Goal: Transaction & Acquisition: Book appointment/travel/reservation

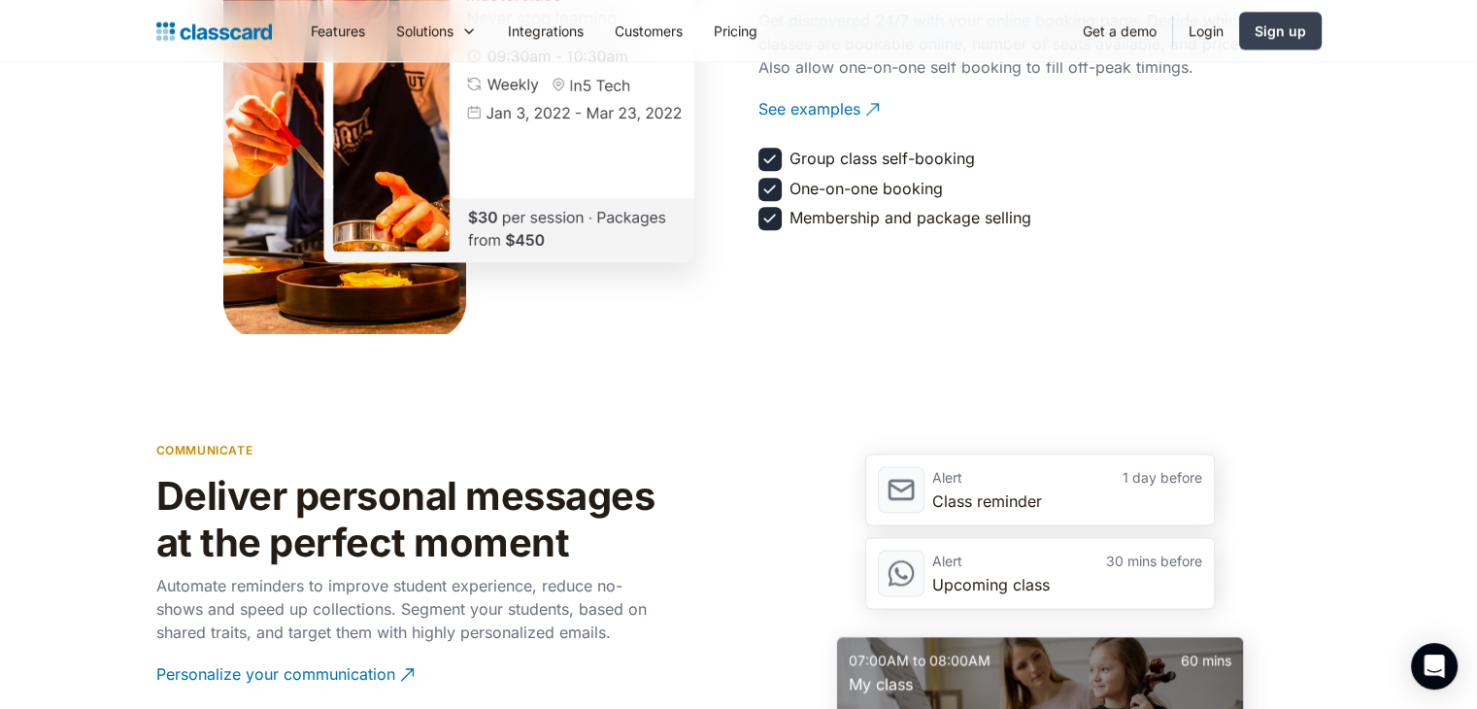
click at [987, 501] on div "Class reminder" at bounding box center [1067, 500] width 270 height 23
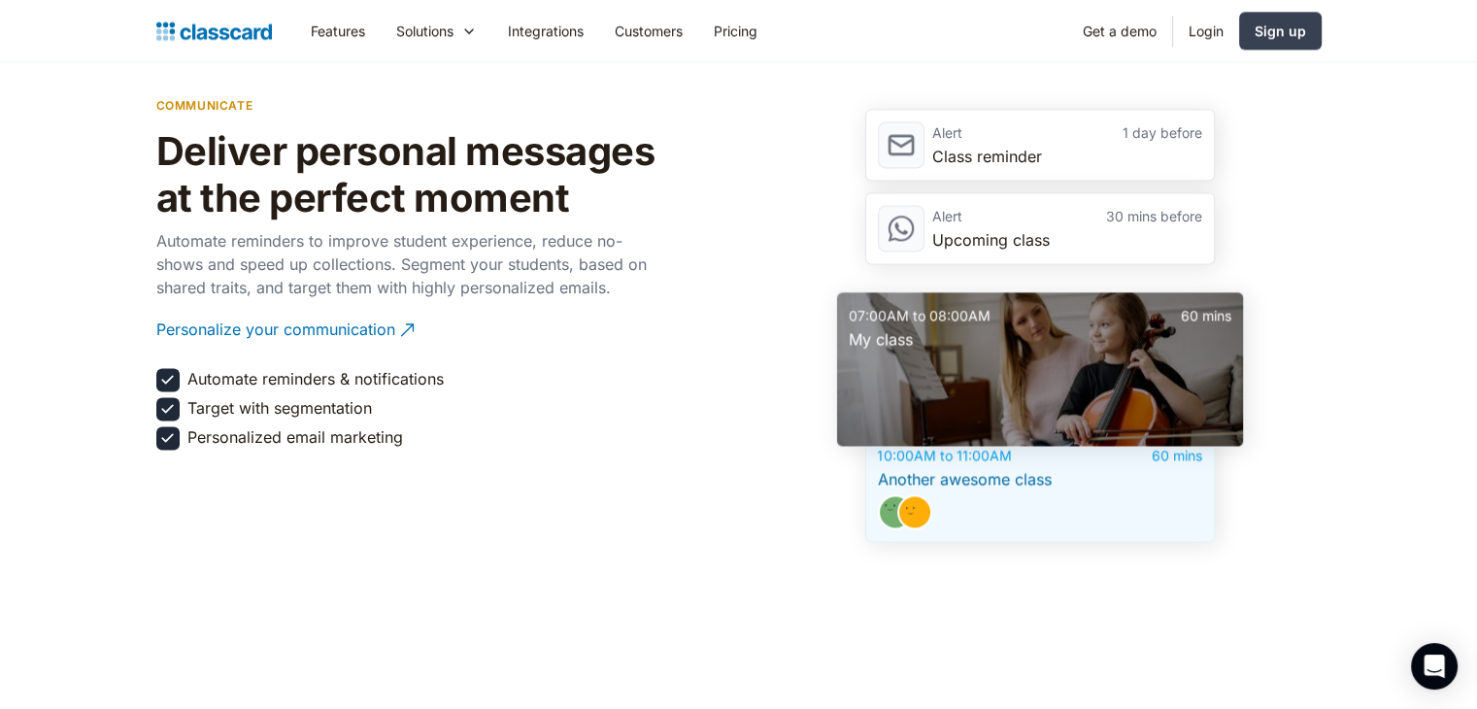
scroll to position [2839, 0]
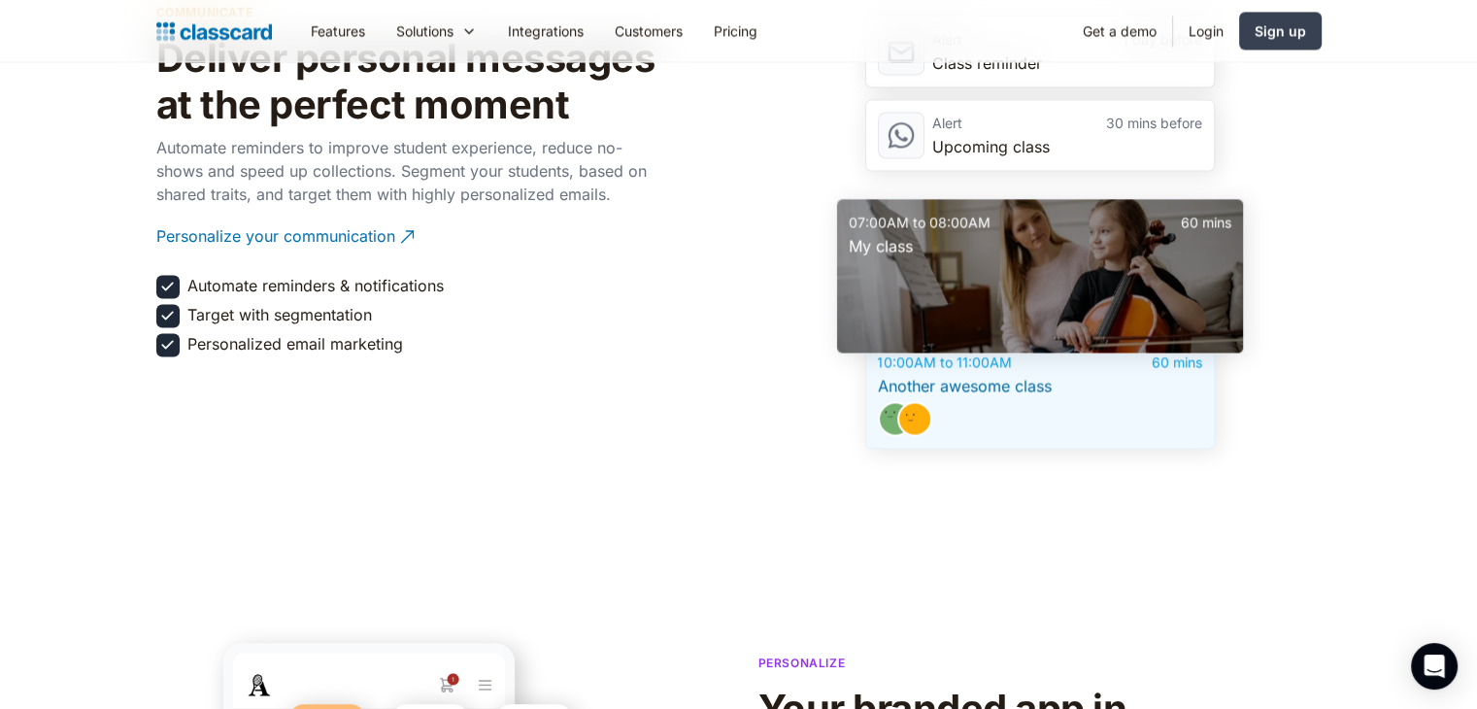
click at [651, 412] on div "communicate Deliver personal messages at the perfect moment Automate reminders …" at bounding box center [408, 220] width 505 height 456
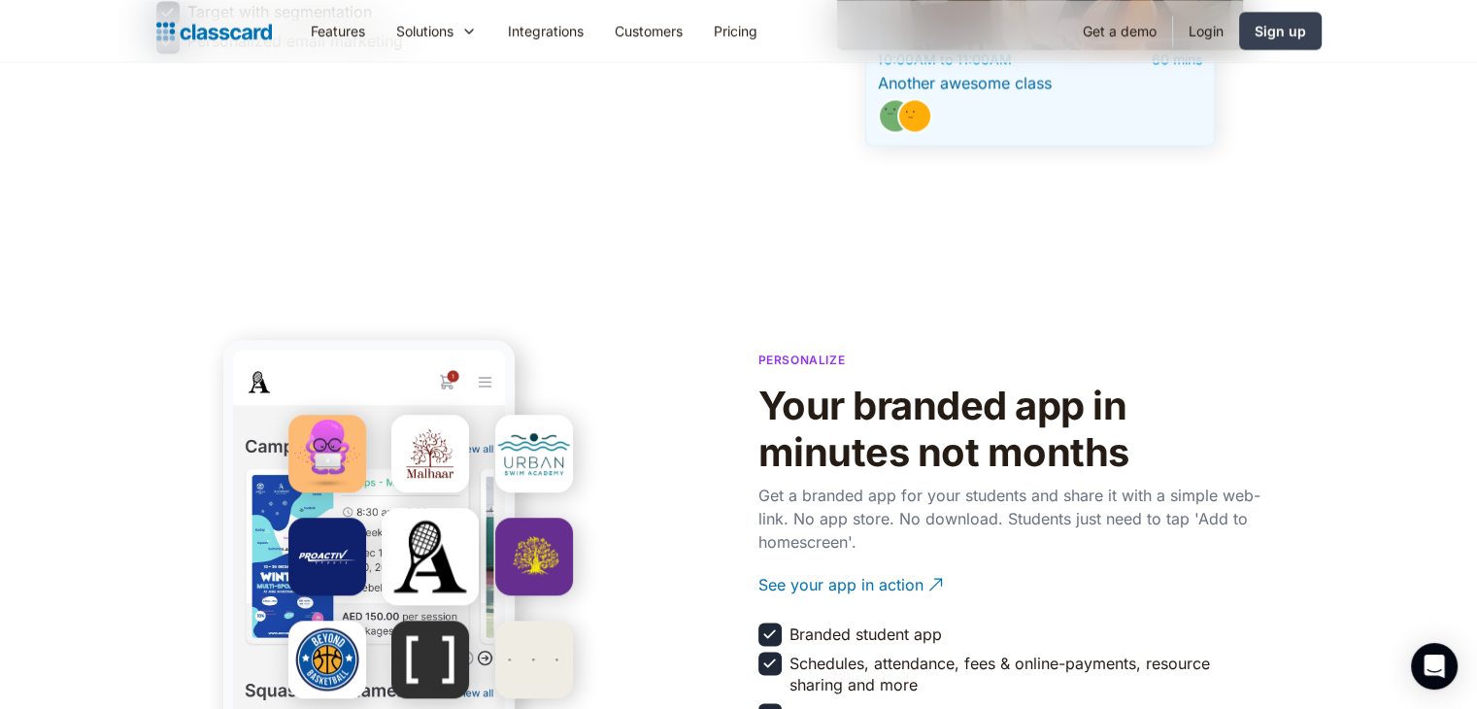
click at [672, 298] on section "Personalize Your branded app in minutes not months Get a branded app for your s…" at bounding box center [738, 536] width 1477 height 587
click at [813, 358] on p "Personalize" at bounding box center [801, 360] width 87 height 18
click at [982, 292] on section "Personalize Your branded app in minutes not months Get a branded app for your s…" at bounding box center [738, 536] width 1477 height 587
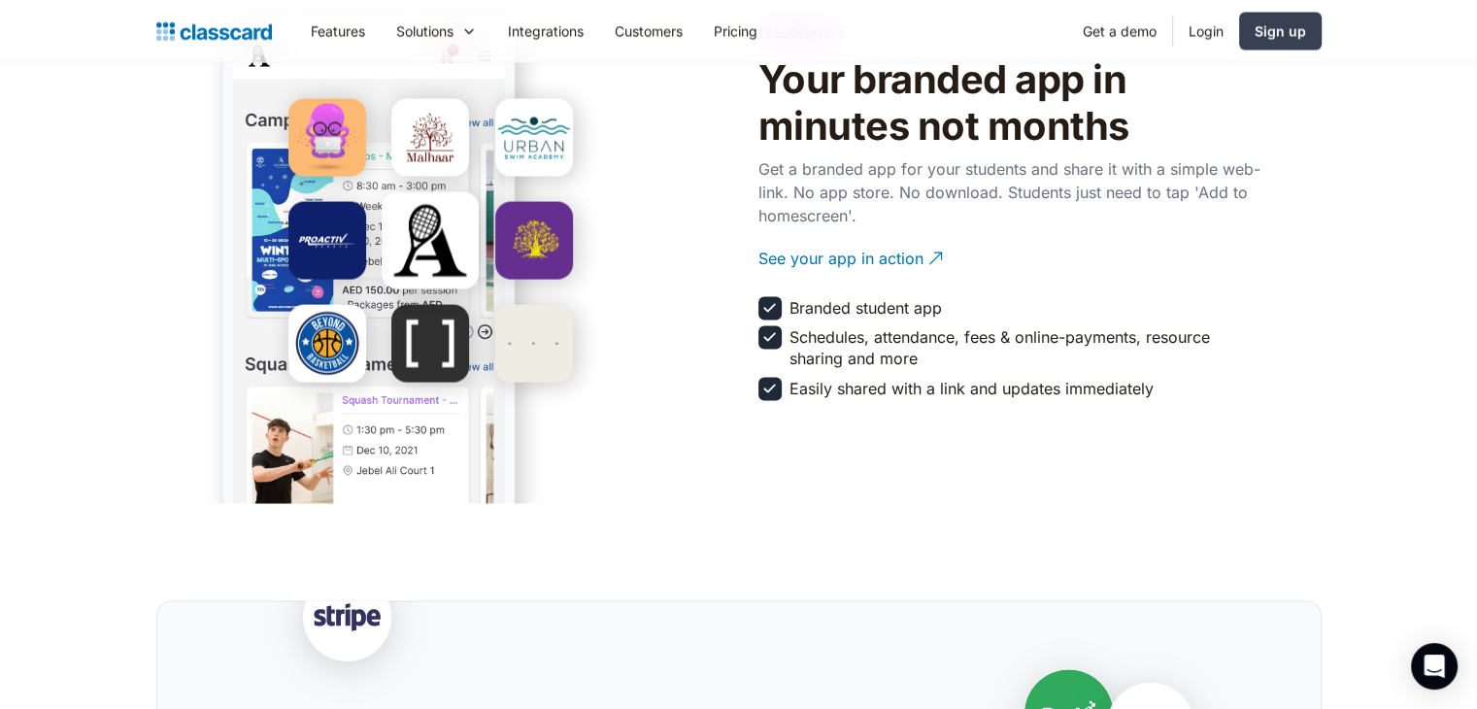
scroll to position [3476, 0]
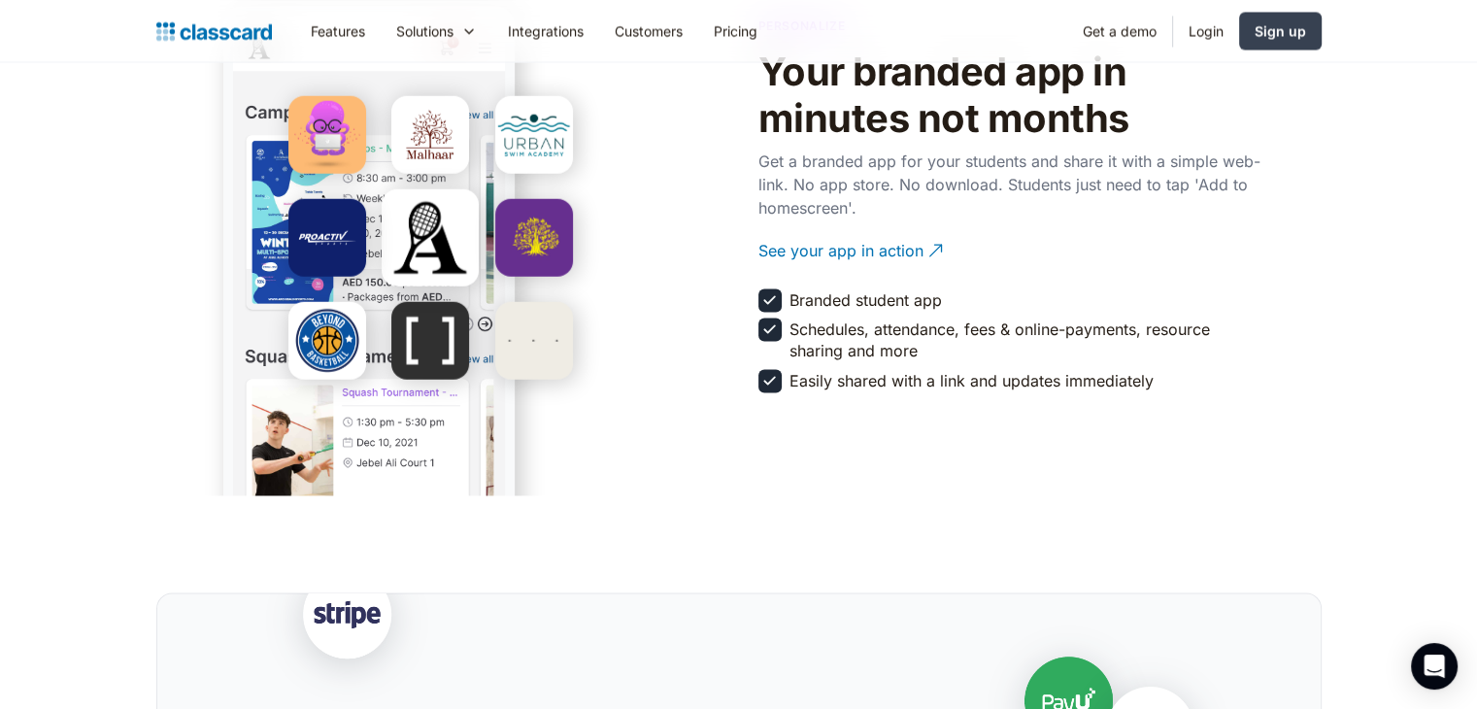
click at [881, 419] on section "Personalize Your branded app in minutes not months Get a branded app for your s…" at bounding box center [738, 202] width 1477 height 587
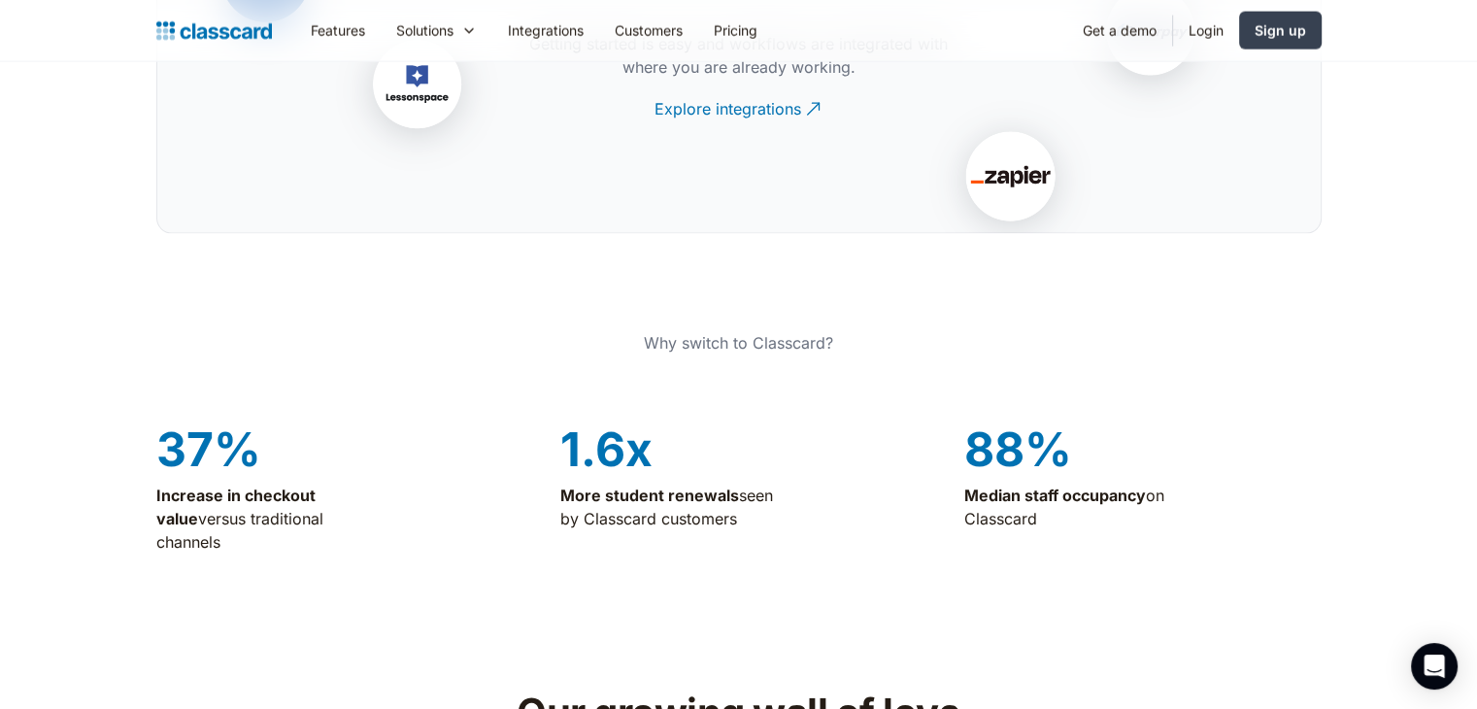
scroll to position [4277, 0]
click at [881, 422] on div "1.6x" at bounding box center [738, 447] width 357 height 51
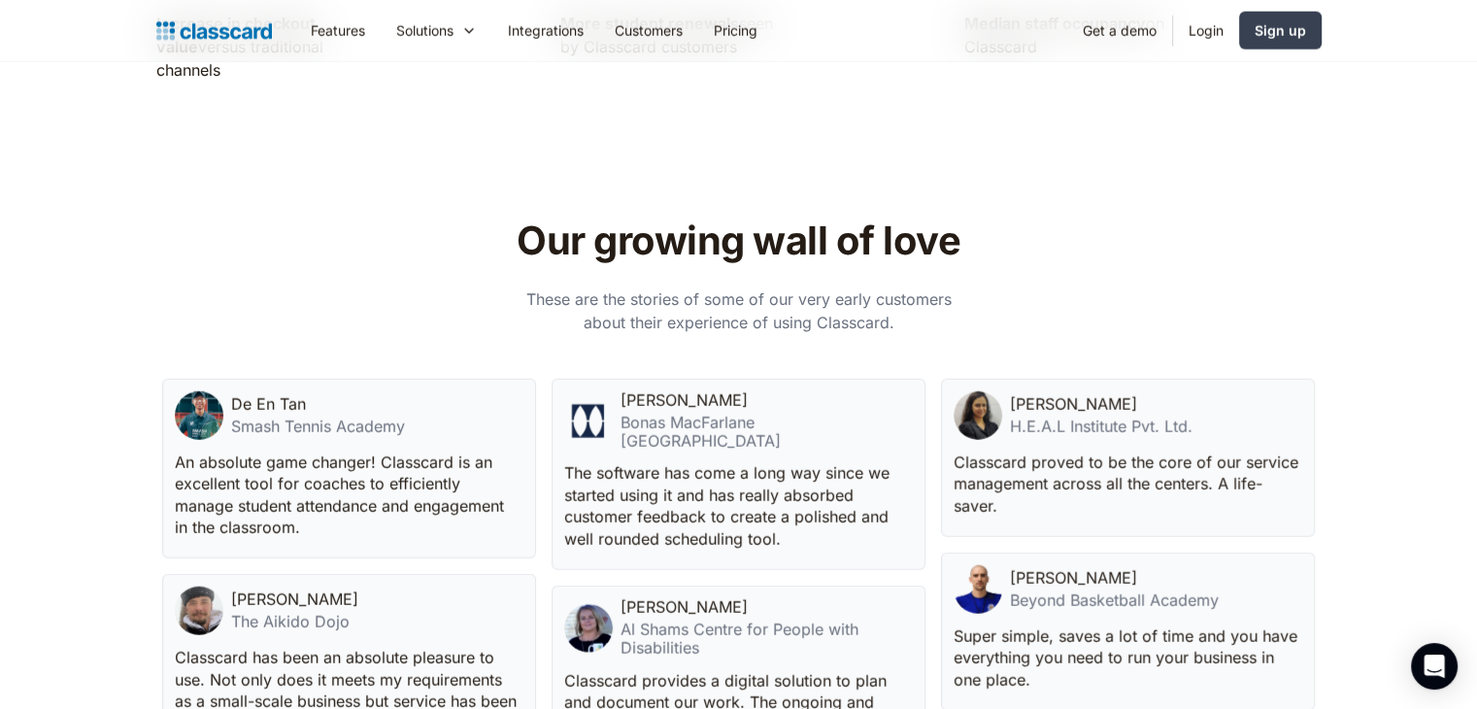
scroll to position [4748, 0]
click at [730, 253] on div "Our growing wall of love These are the stories of some of our very early custom…" at bounding box center [738, 682] width 1165 height 979
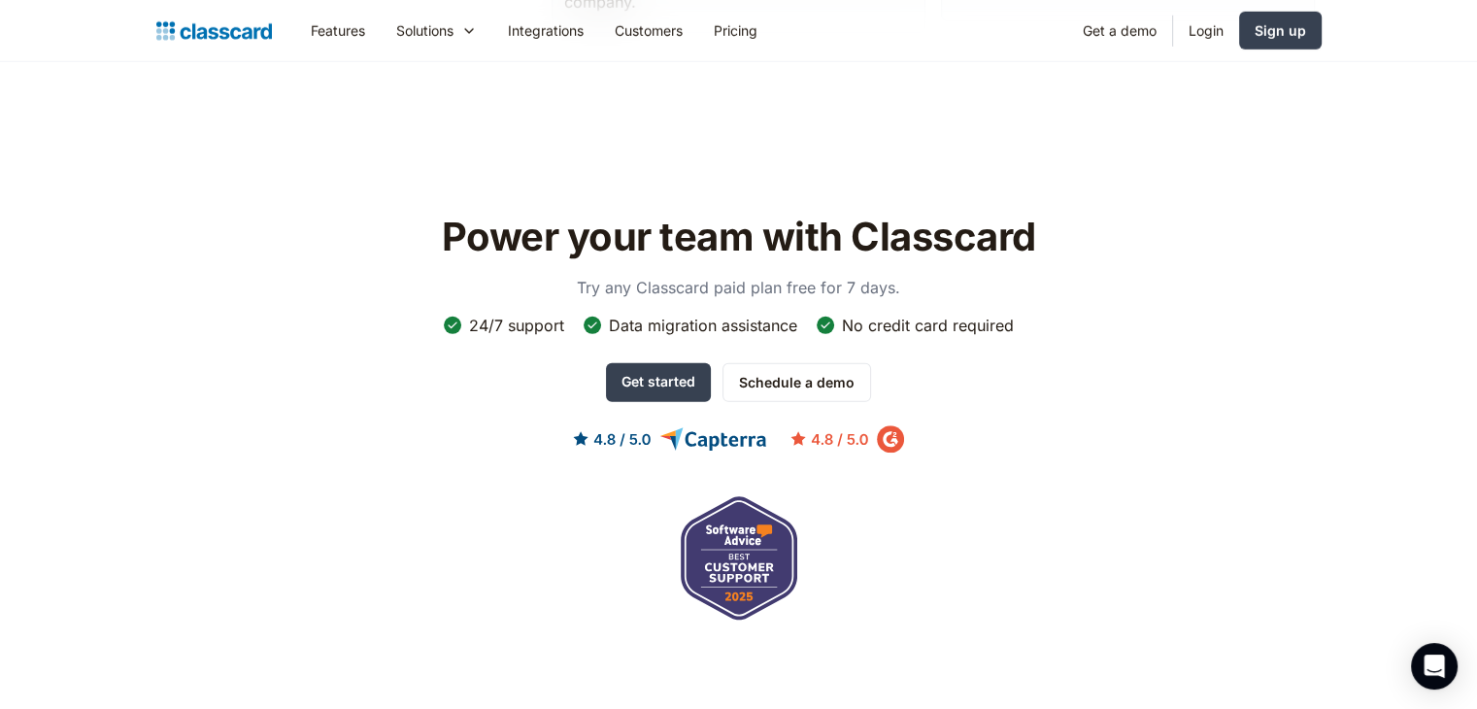
scroll to position [6059, 0]
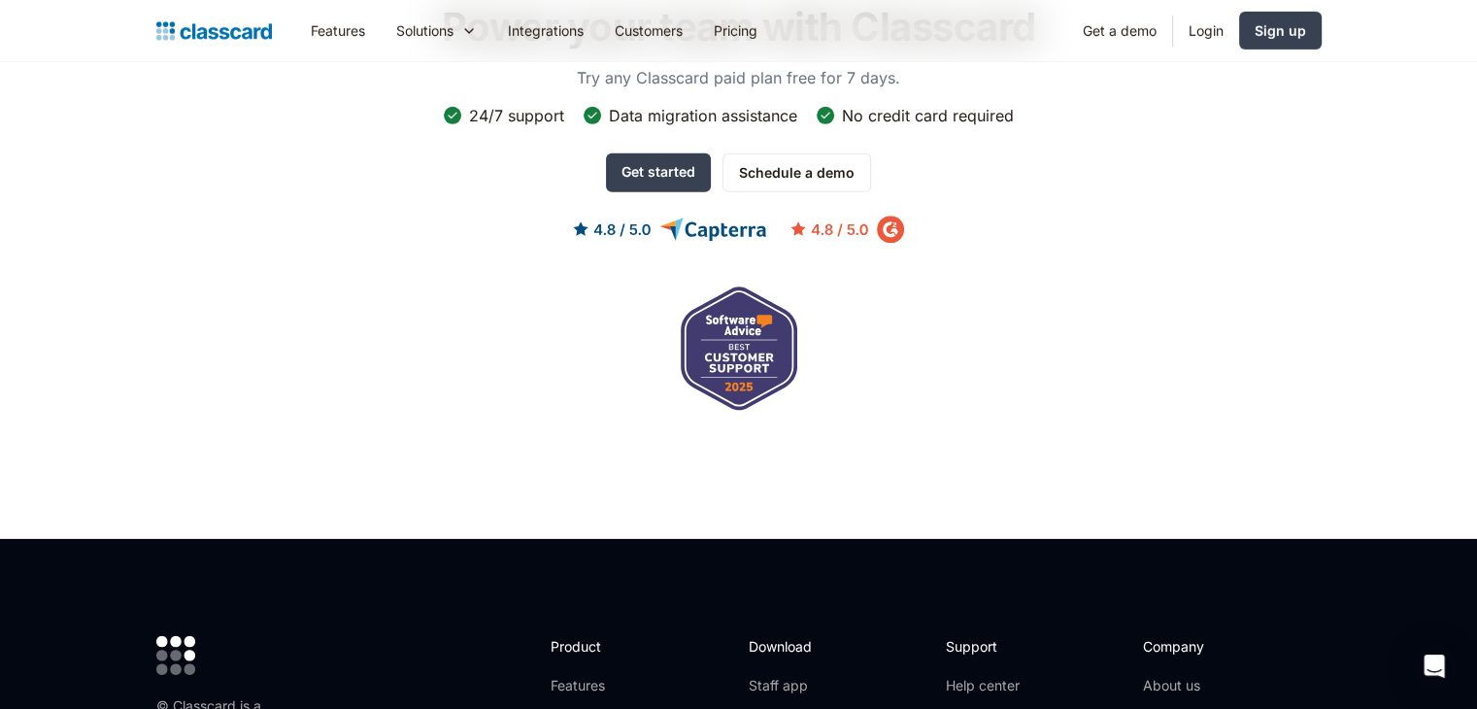
click at [1018, 199] on div "Power your team with Classcard Try any Classcard paid plan free for 7 days. 24/…" at bounding box center [738, 207] width 1165 height 430
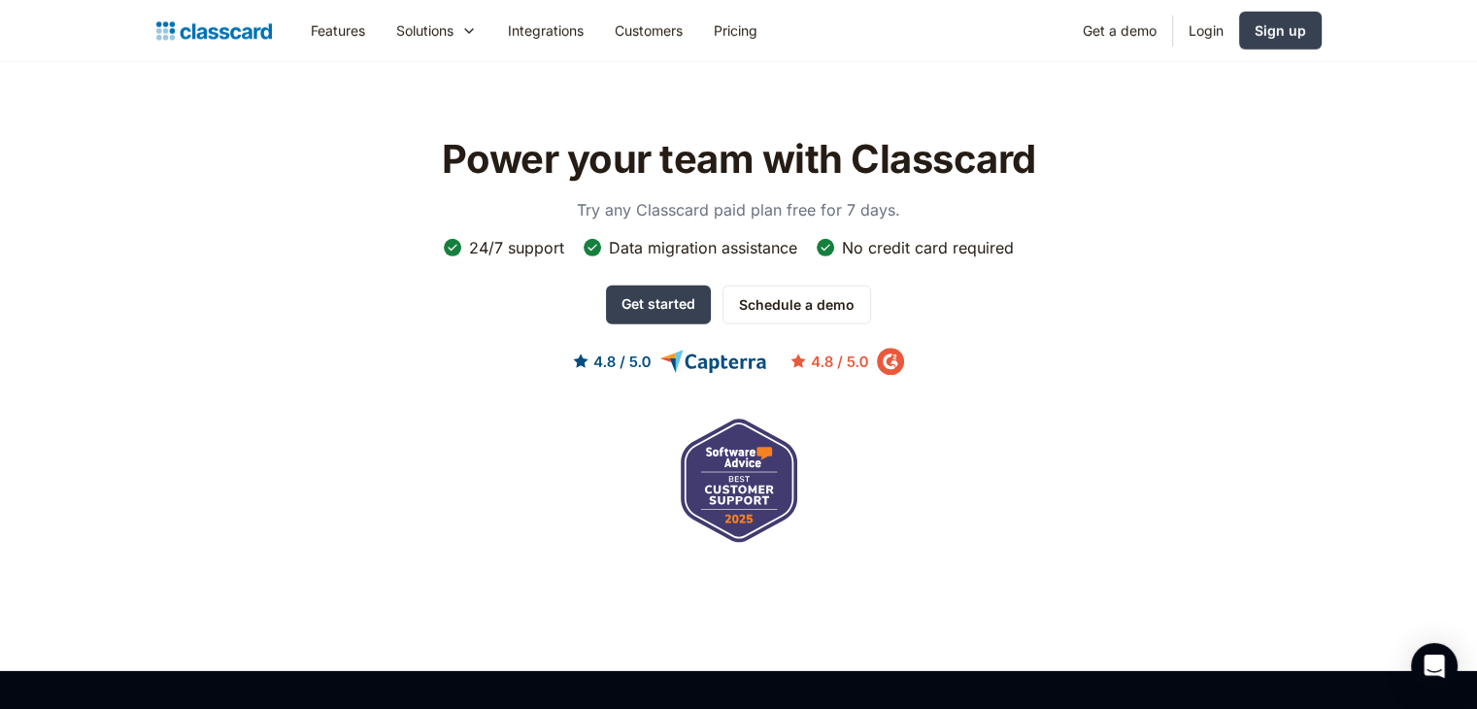
click at [326, 205] on div "Power your team with Classcard Try any Classcard paid plan free for 7 days. 24/…" at bounding box center [738, 339] width 1165 height 430
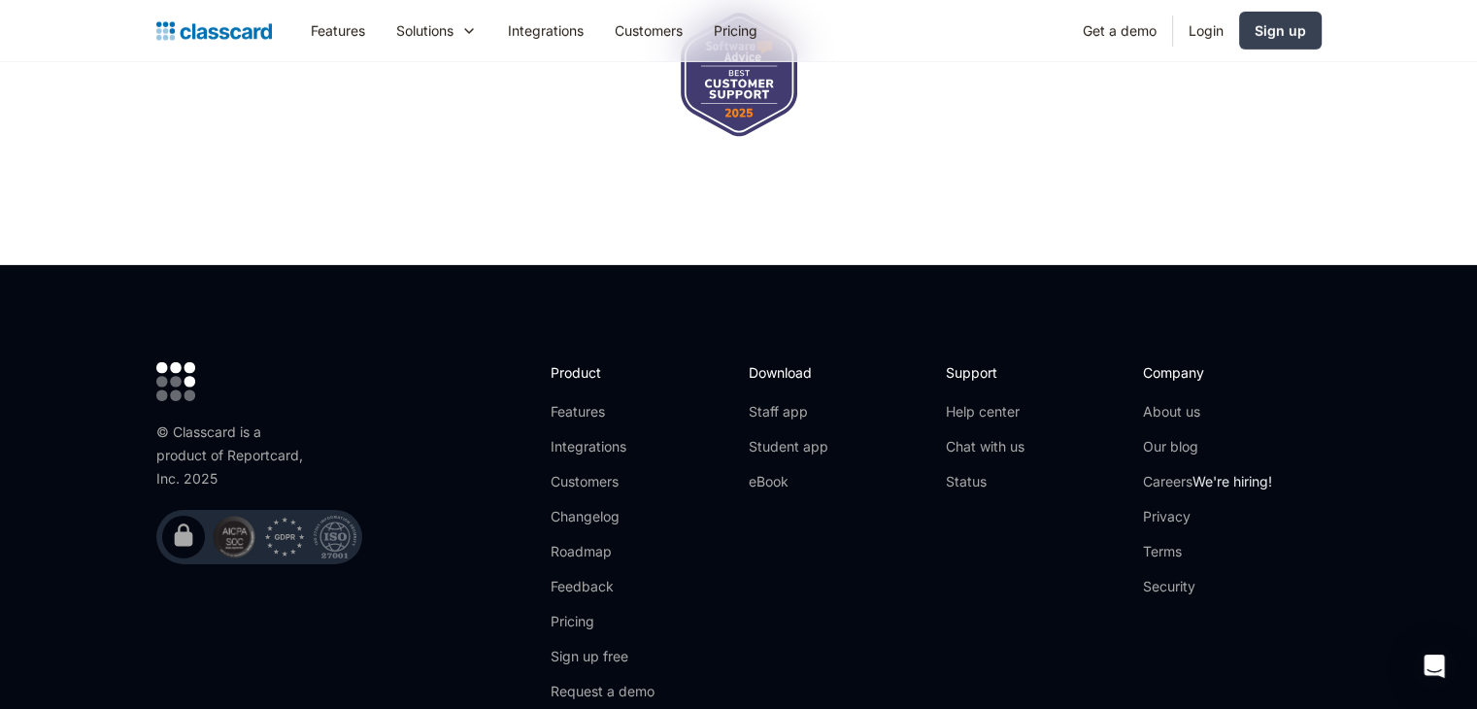
scroll to position [6561, 0]
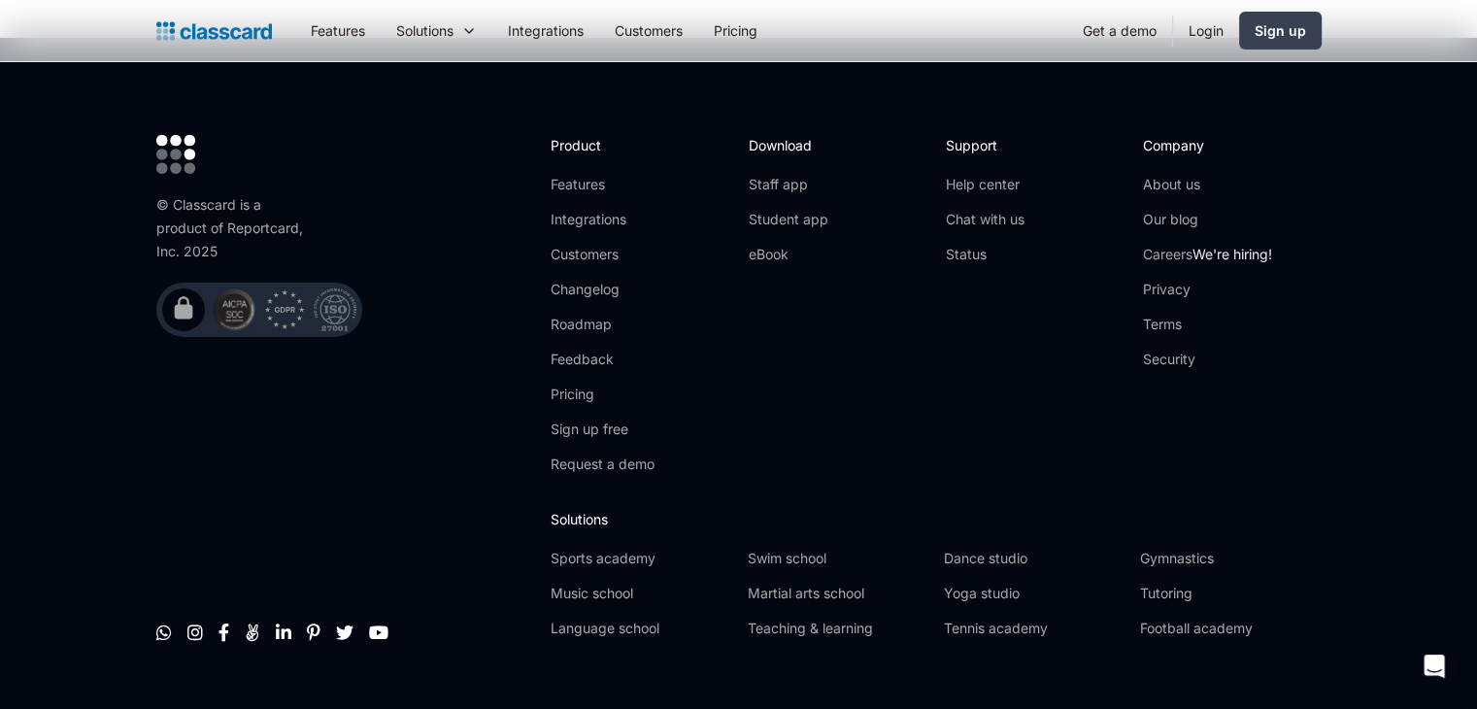
click at [358, 397] on div "© Classcard is a product of Reportcard, Inc. 2025        " at bounding box center [344, 394] width 376 height 519
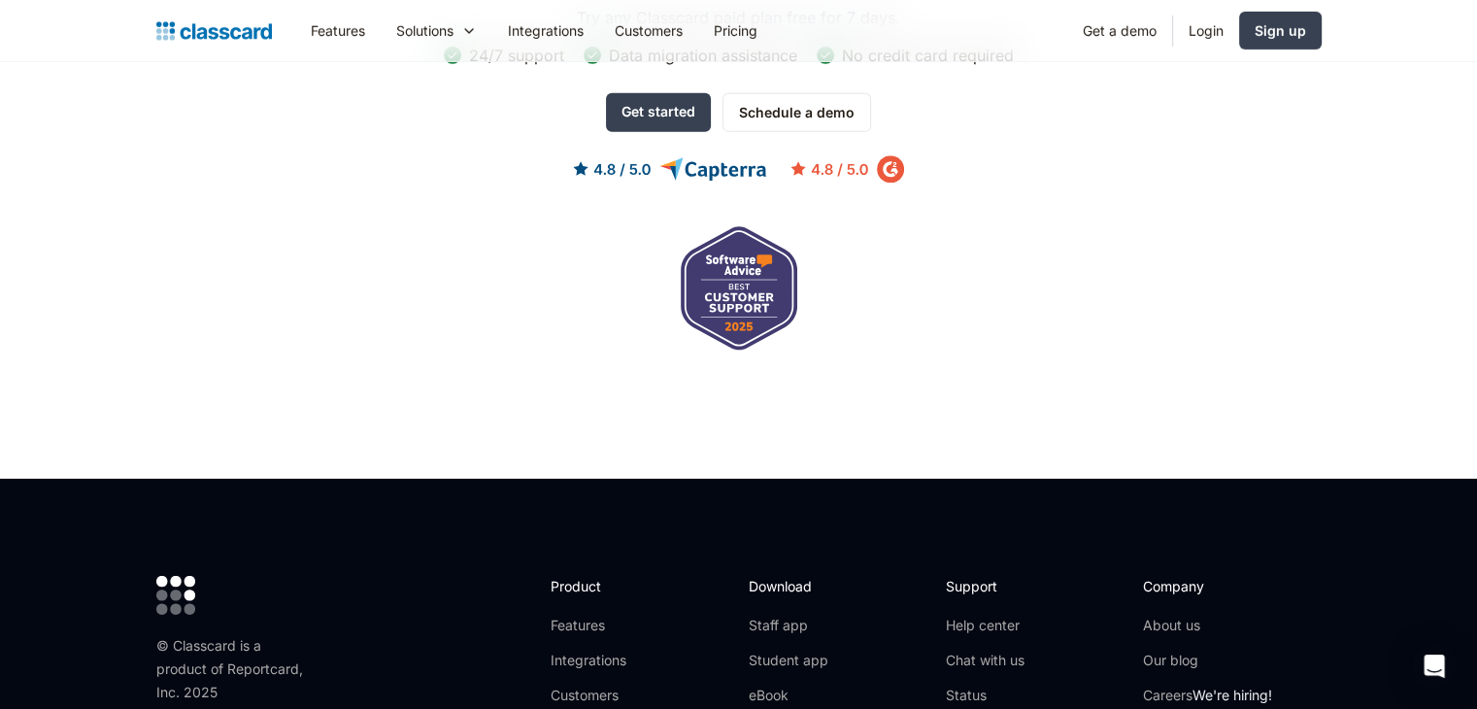
scroll to position [6119, 0]
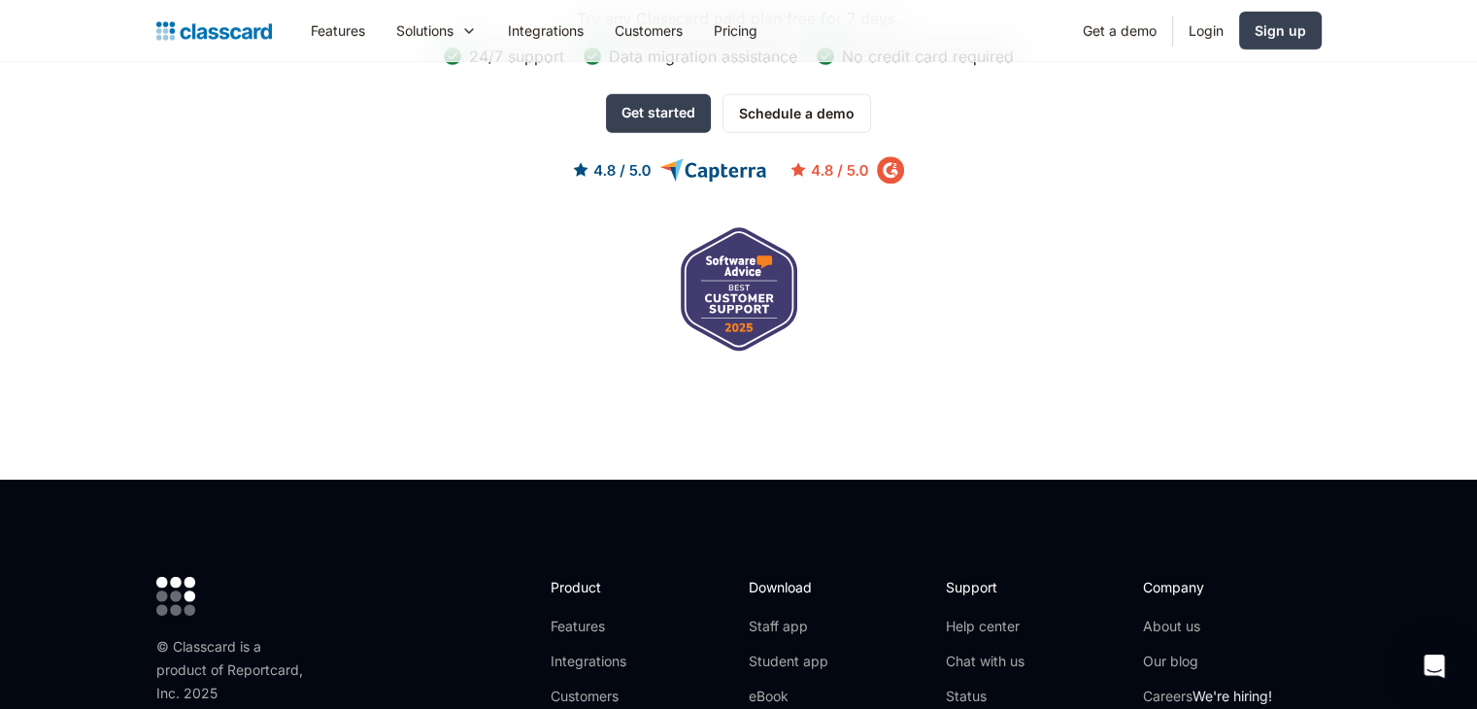
click at [1053, 325] on section "Power your team with Classcard Try any Classcard paid plan free for 7 days. 24/…" at bounding box center [738, 147] width 1477 height 663
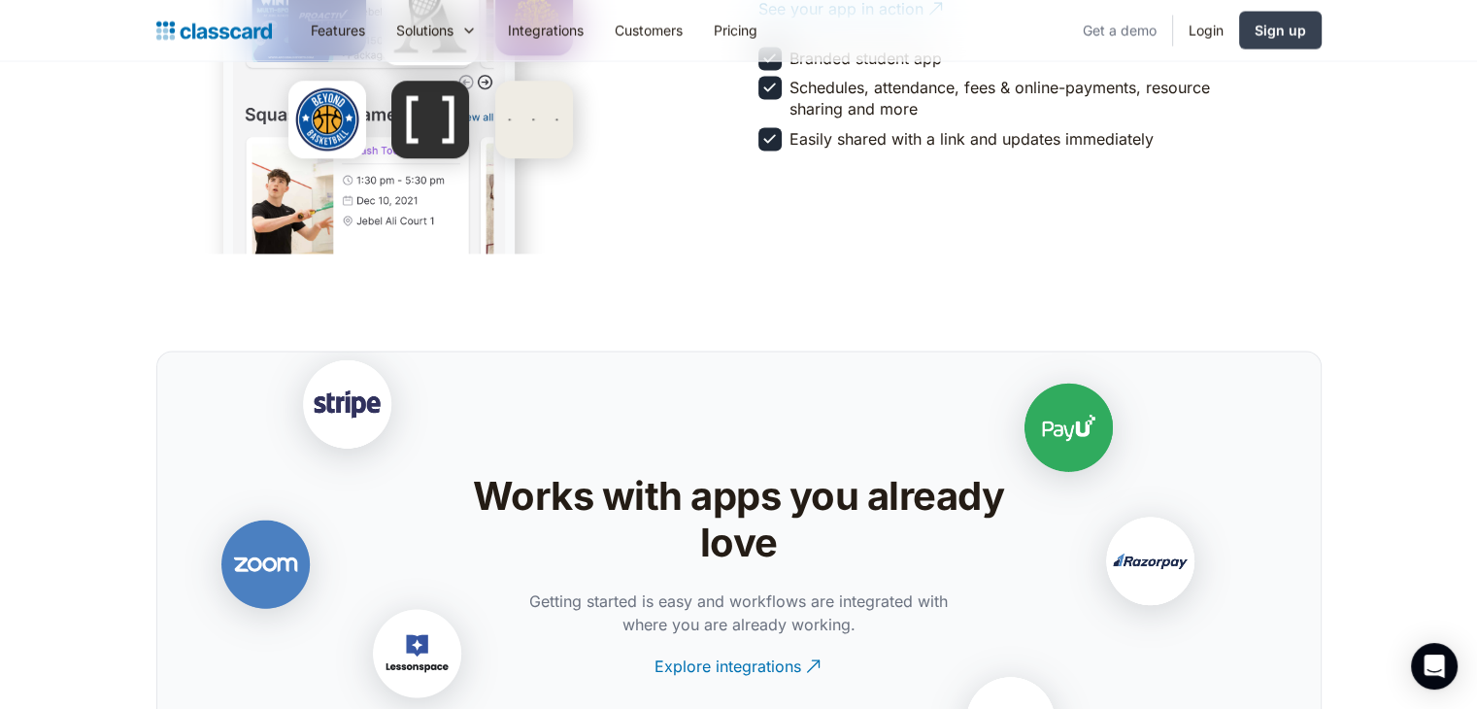
scroll to position [3683, 0]
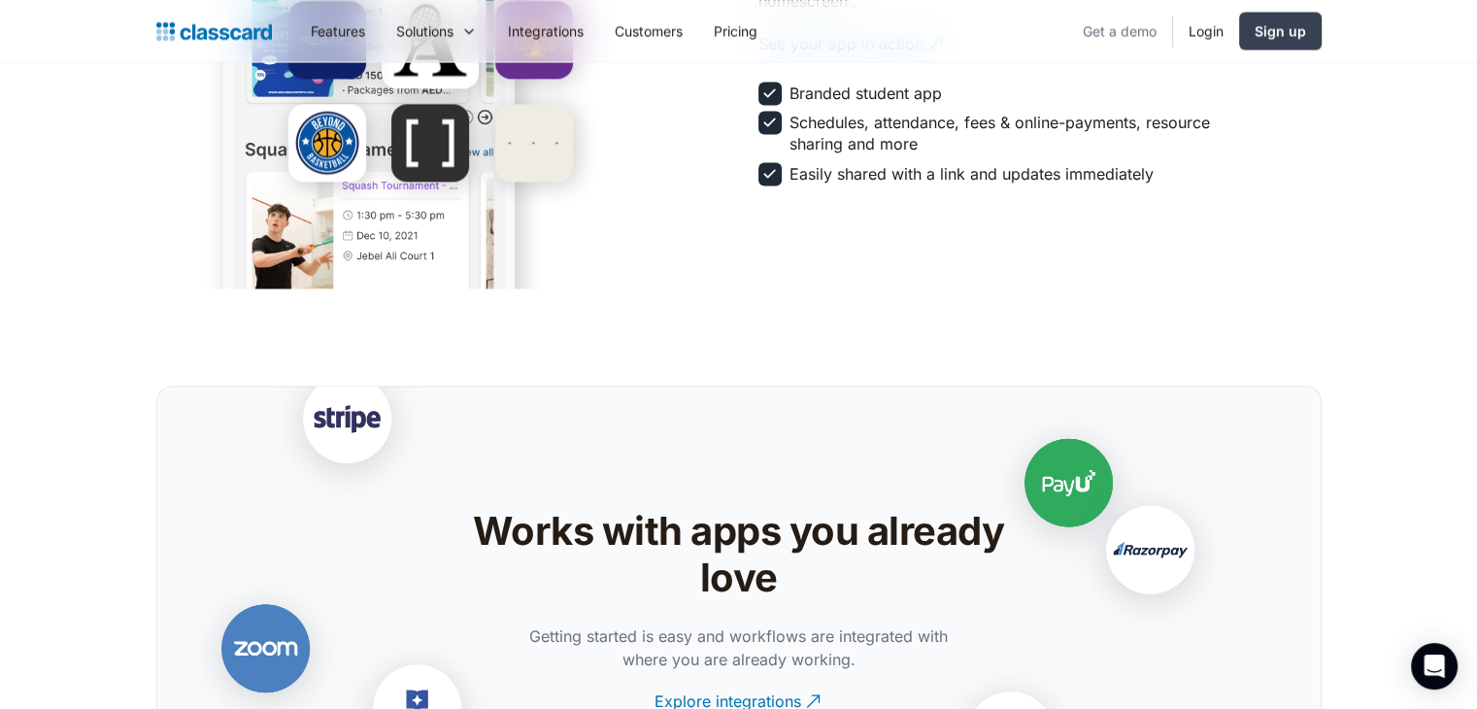
click at [1102, 31] on link "Get a demo" at bounding box center [1119, 31] width 105 height 44
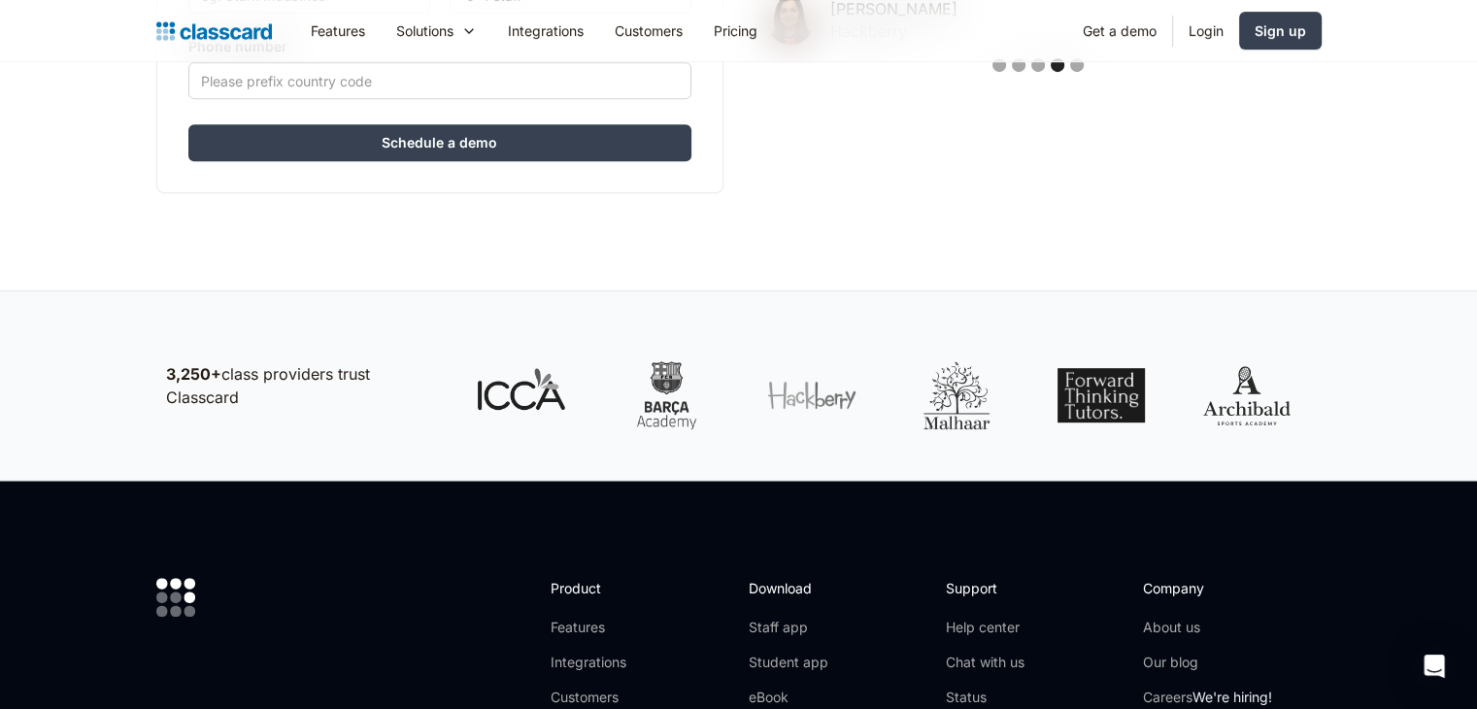
scroll to position [1138, 0]
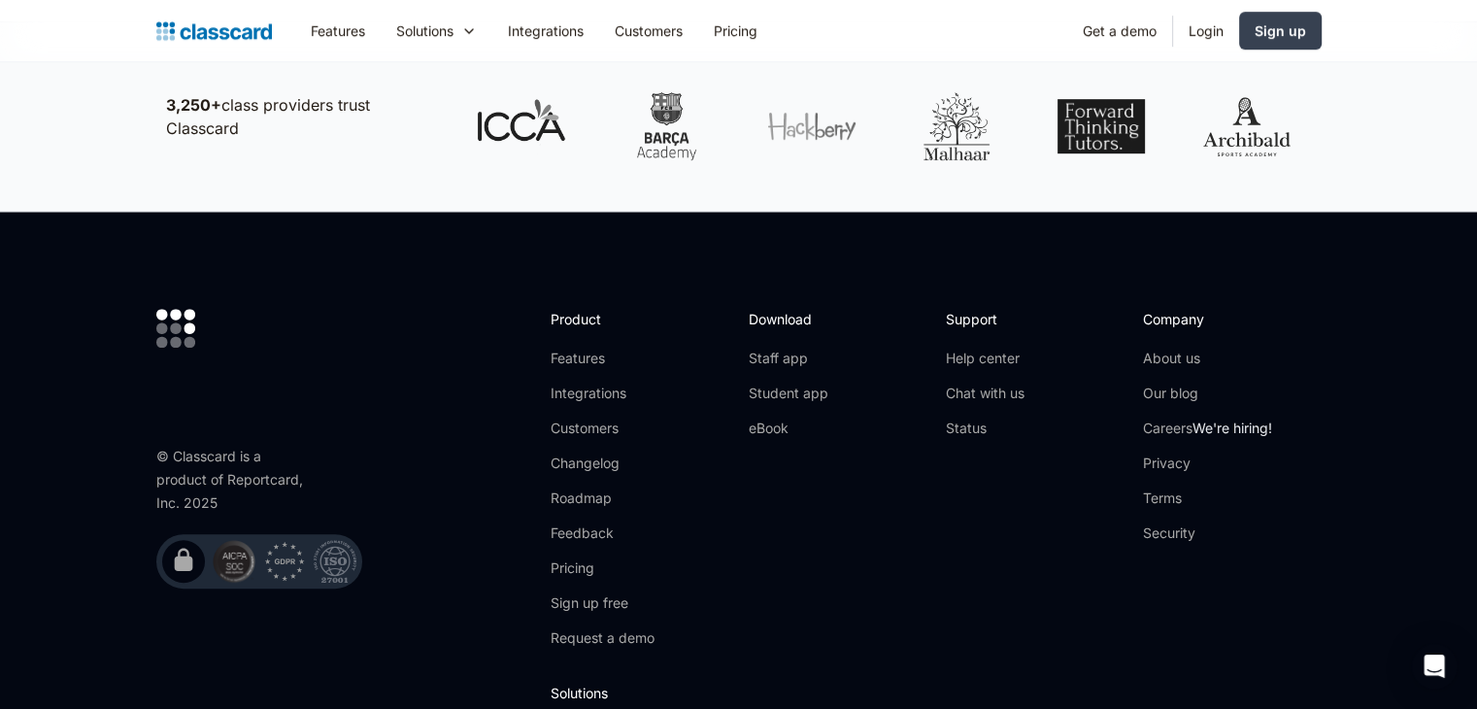
click at [185, 327] on img at bounding box center [175, 328] width 39 height 39
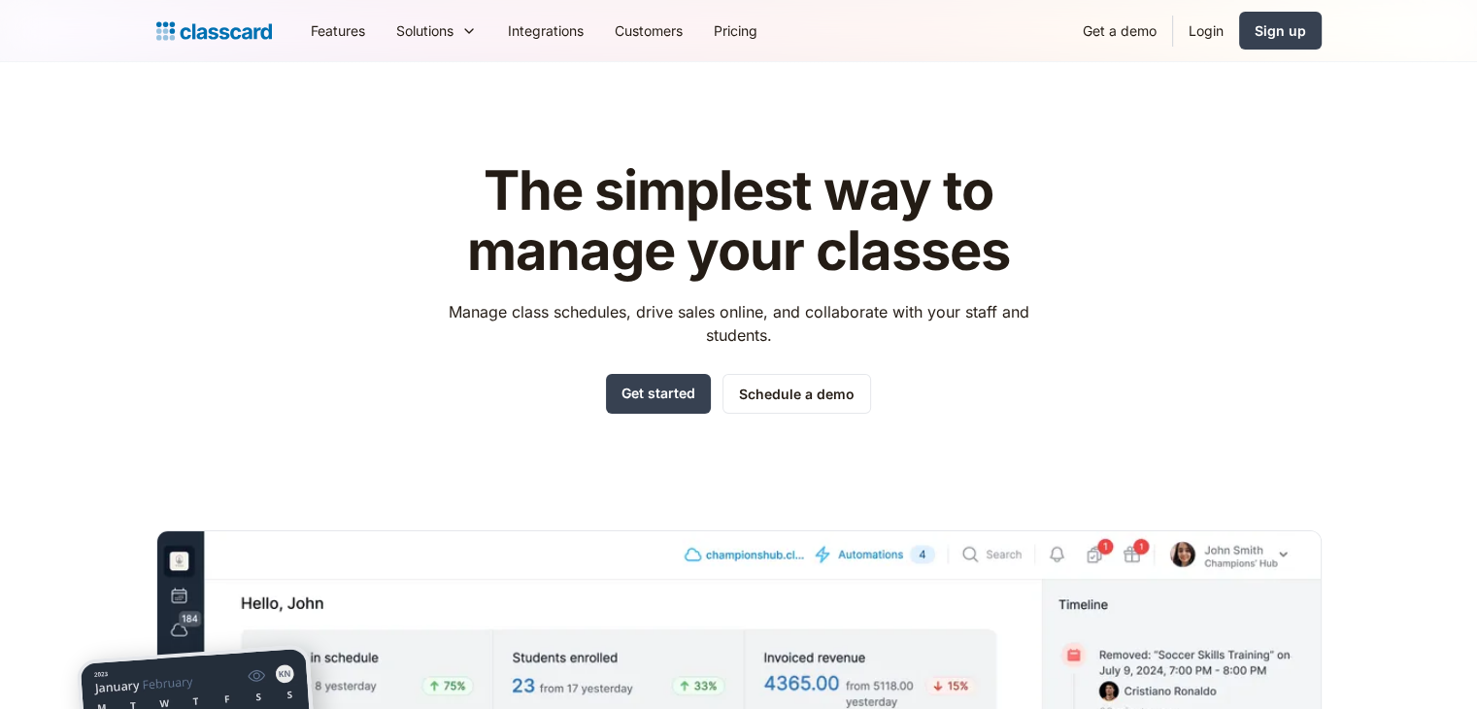
click at [315, 254] on div "The simplest way to manage your classes Manage class schedules, drive sales onl…" at bounding box center [738, 587] width 1165 height 914
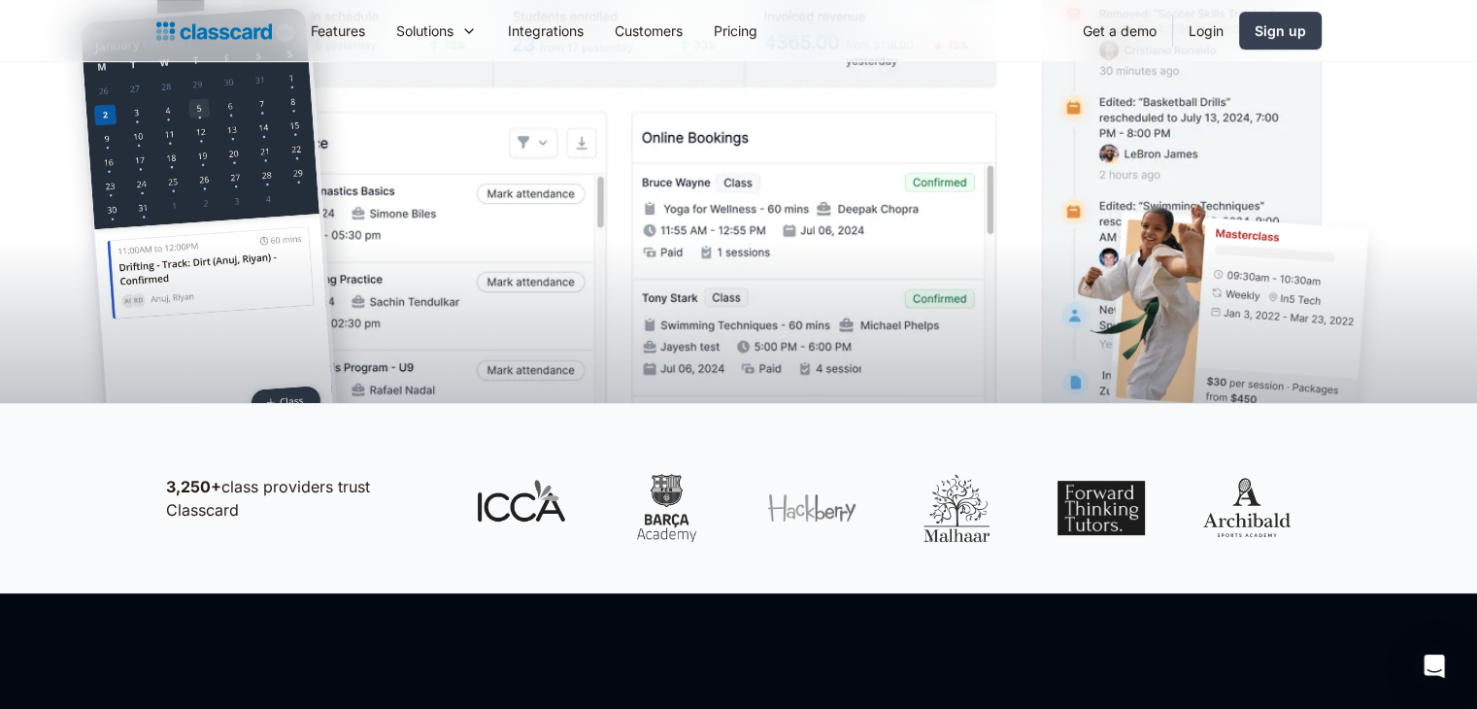
scroll to position [640, 0]
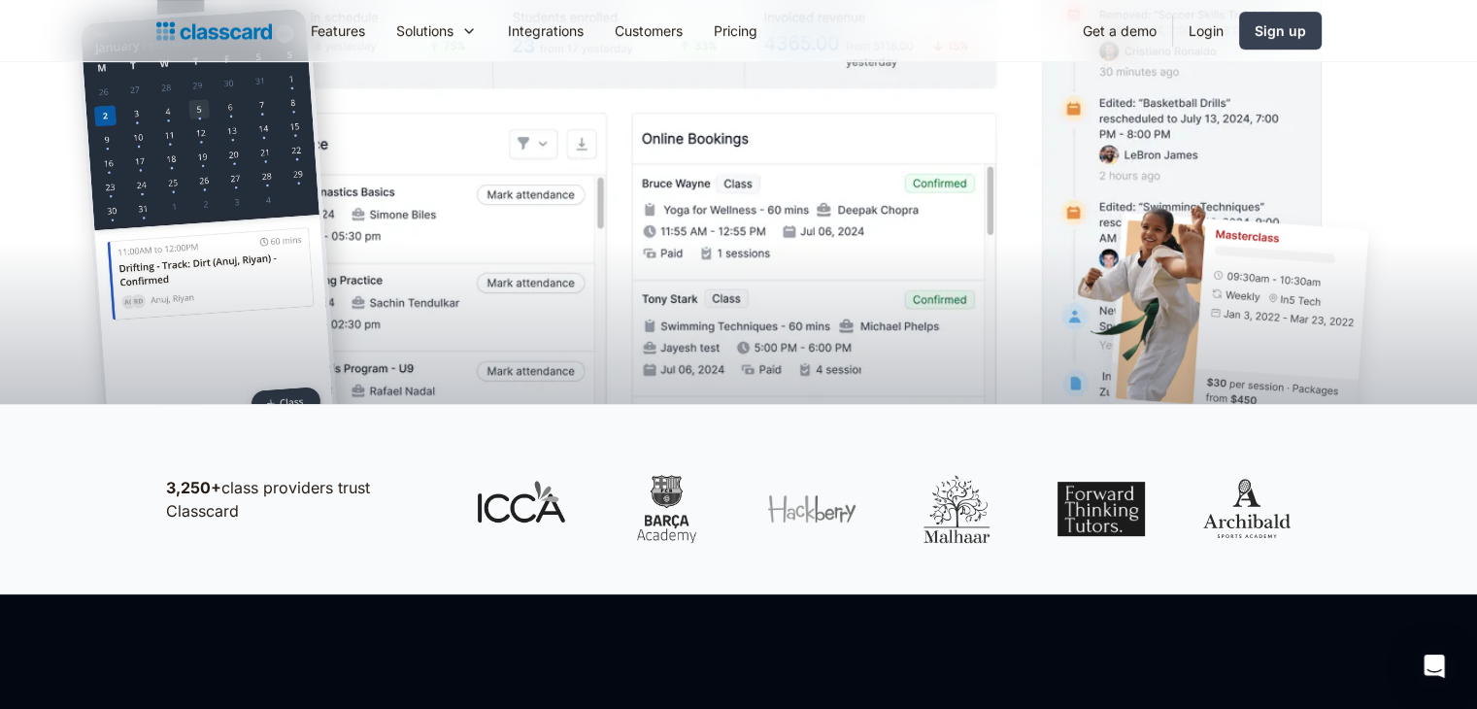
click at [440, 198] on div at bounding box center [738, 276] width 1477 height 255
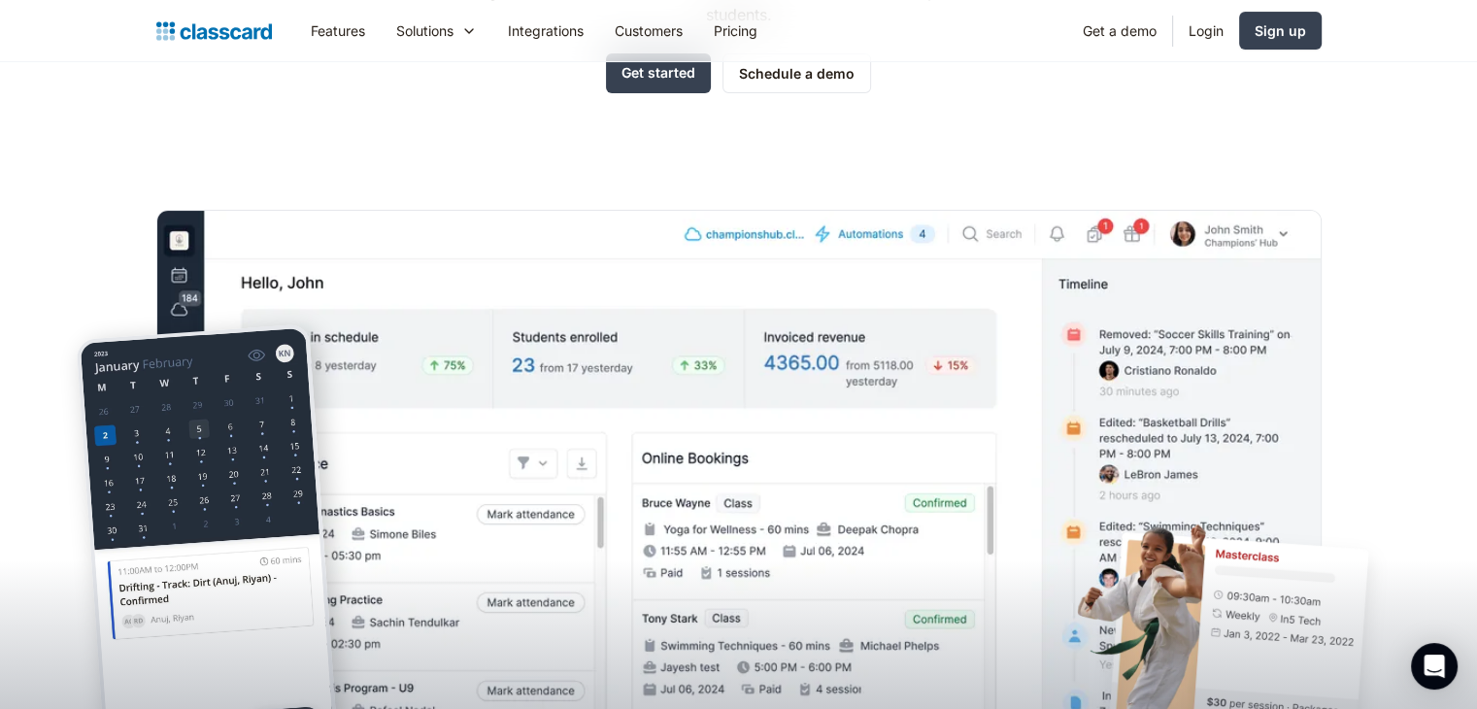
scroll to position [315, 0]
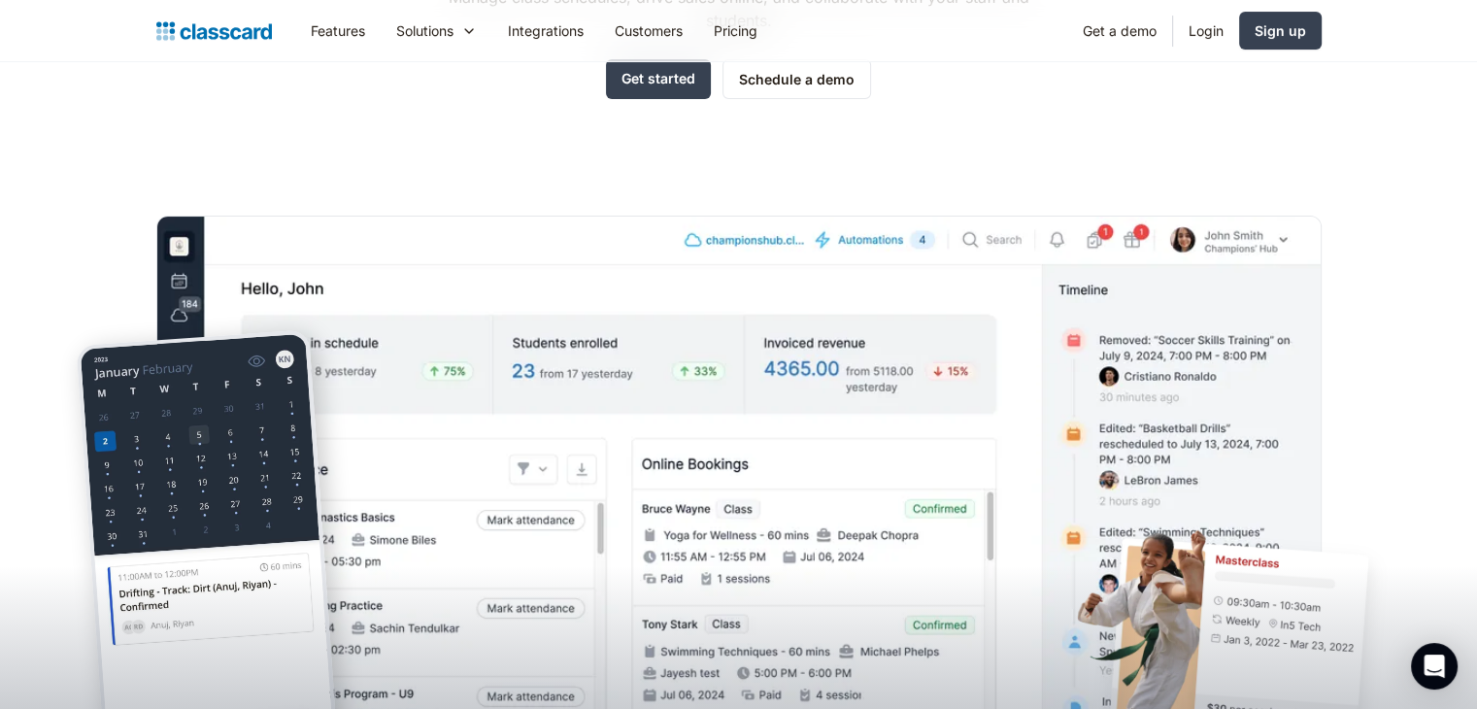
click at [440, 198] on div "The simplest way to manage your classes Manage class schedules, drive sales onl…" at bounding box center [738, 272] width 1165 height 914
click at [1238, 162] on div "The simplest way to manage your classes Manage class schedules, drive sales onl…" at bounding box center [738, 272] width 1165 height 914
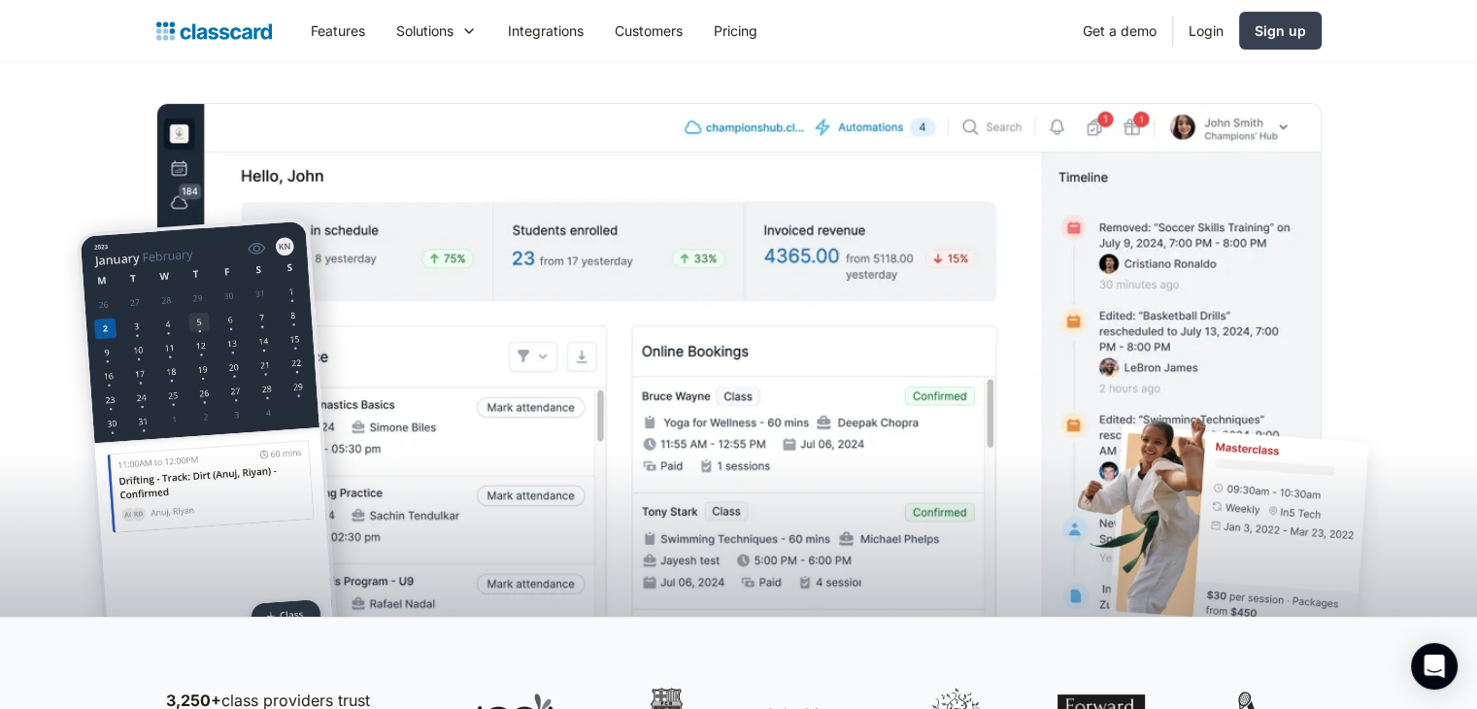
scroll to position [0, 0]
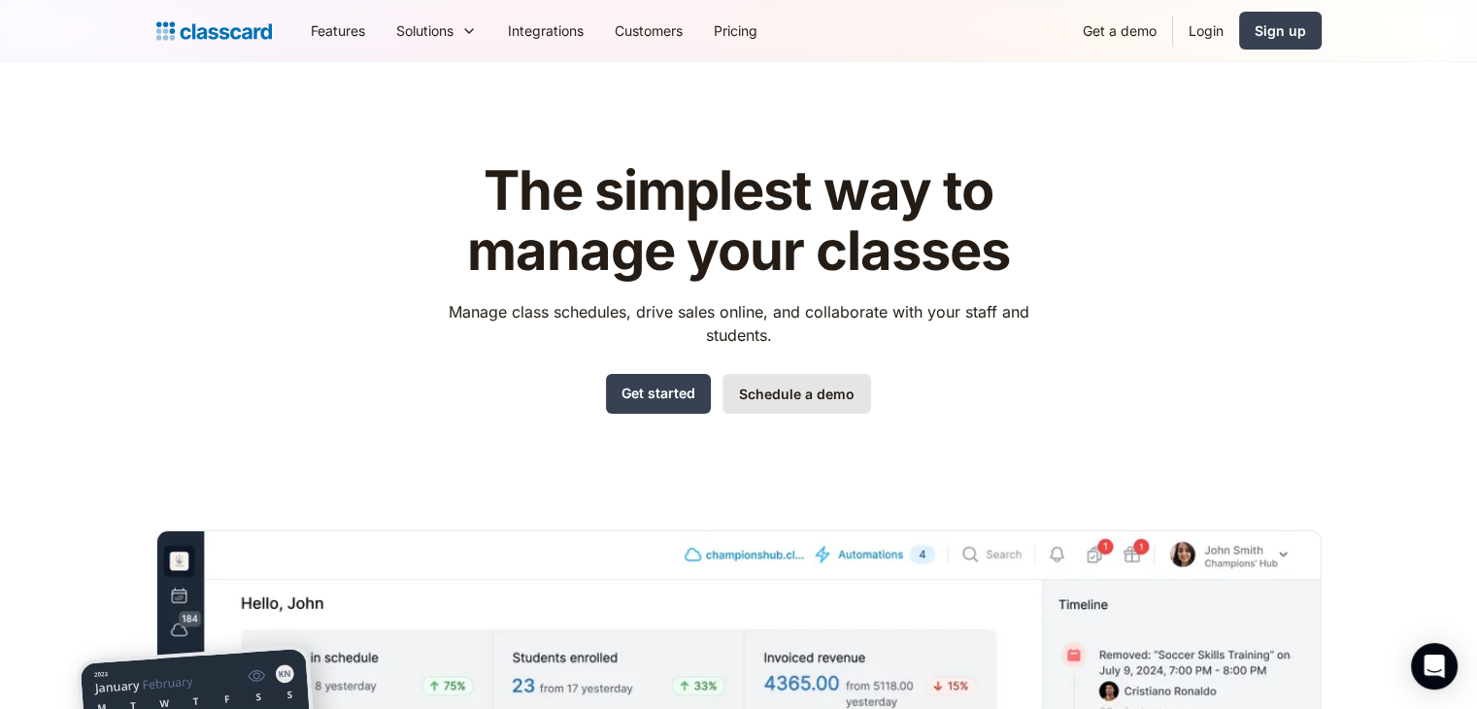
click at [789, 399] on link "Schedule a demo" at bounding box center [796, 394] width 149 height 40
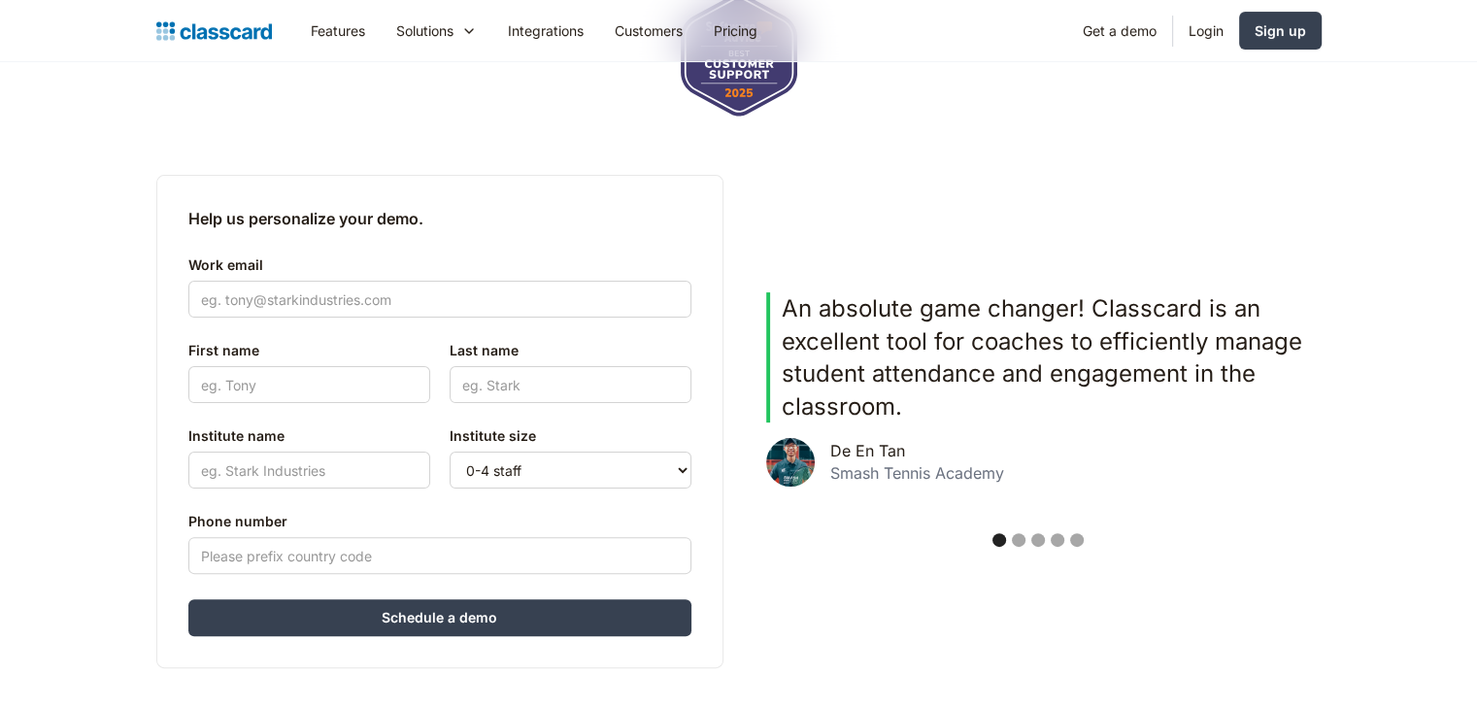
scroll to position [395, 0]
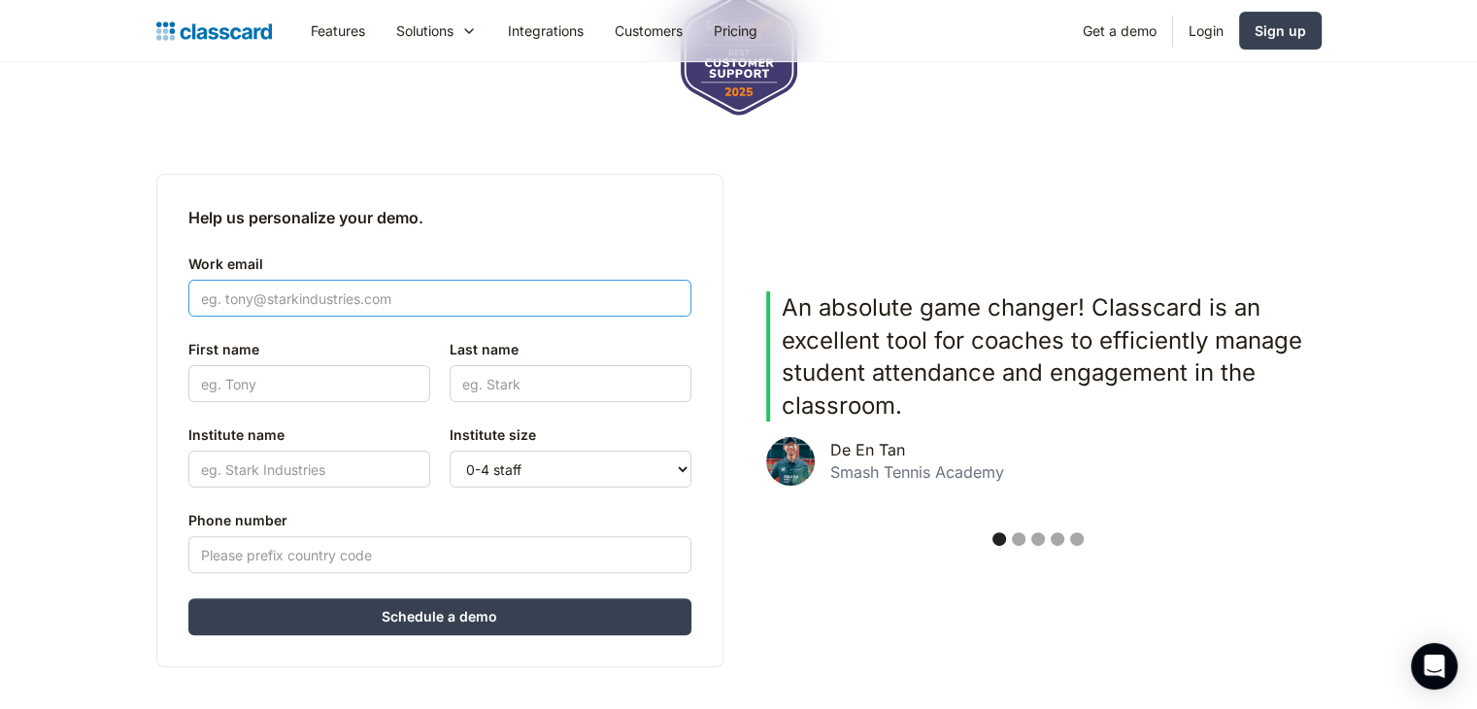
click at [431, 292] on input "Work email" at bounding box center [439, 298] width 503 height 37
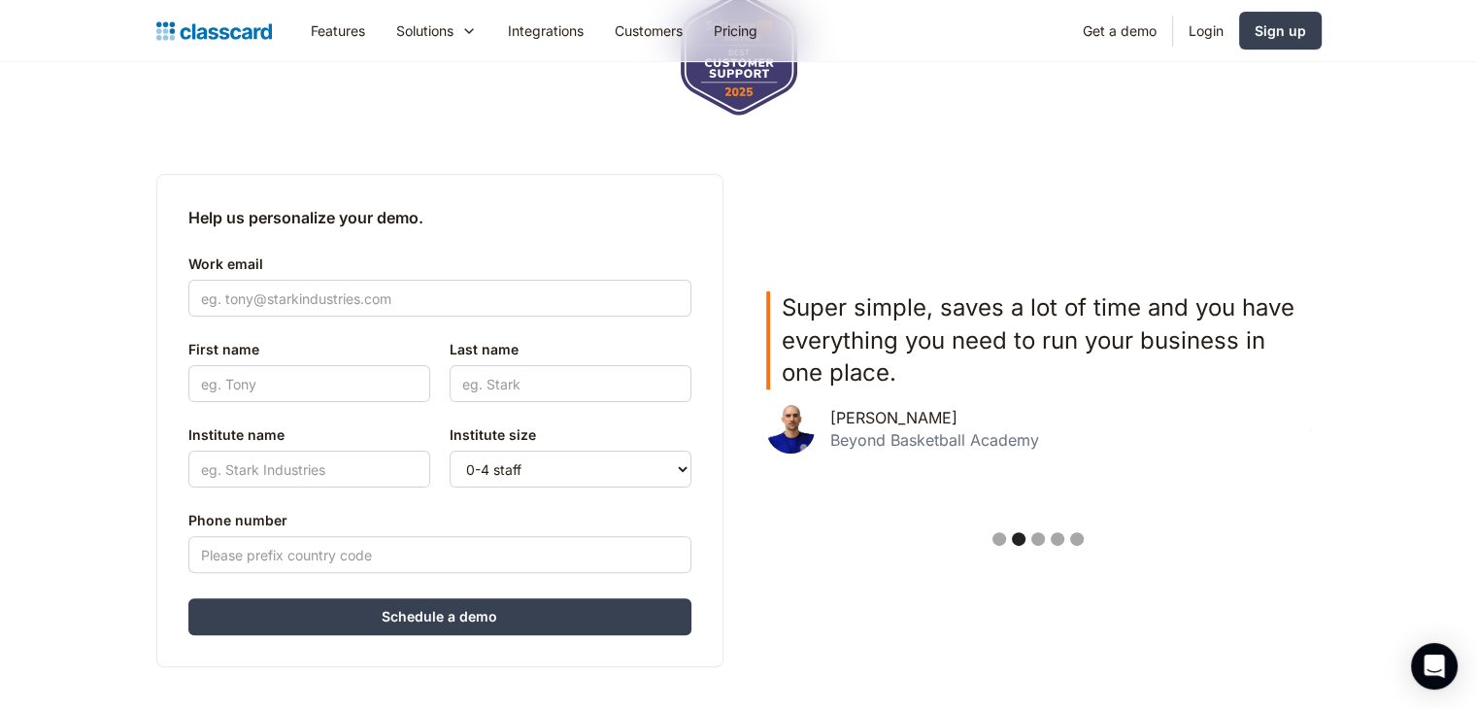
click at [562, 172] on div "See Classcard in action with a demo from our team. We'll help you find the righ…" at bounding box center [738, 201] width 1165 height 932
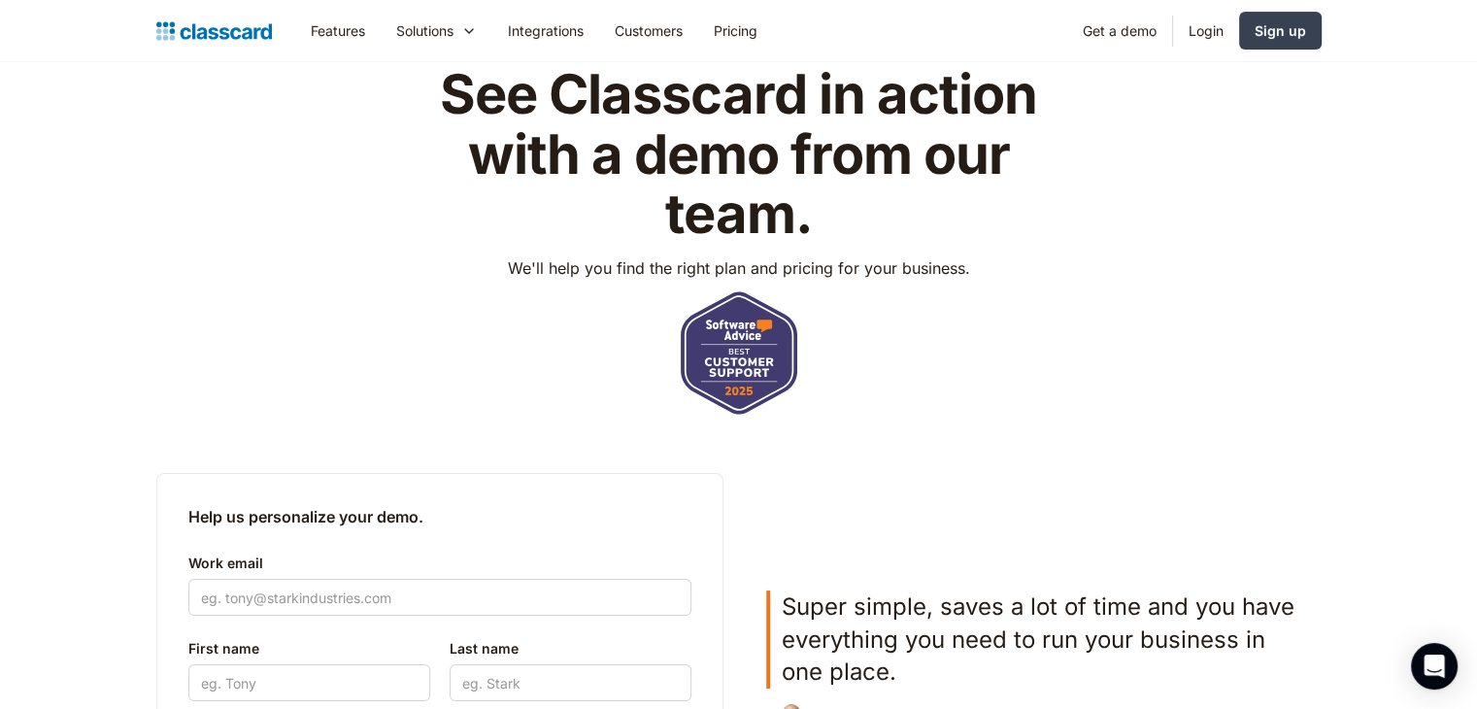
scroll to position [84, 0]
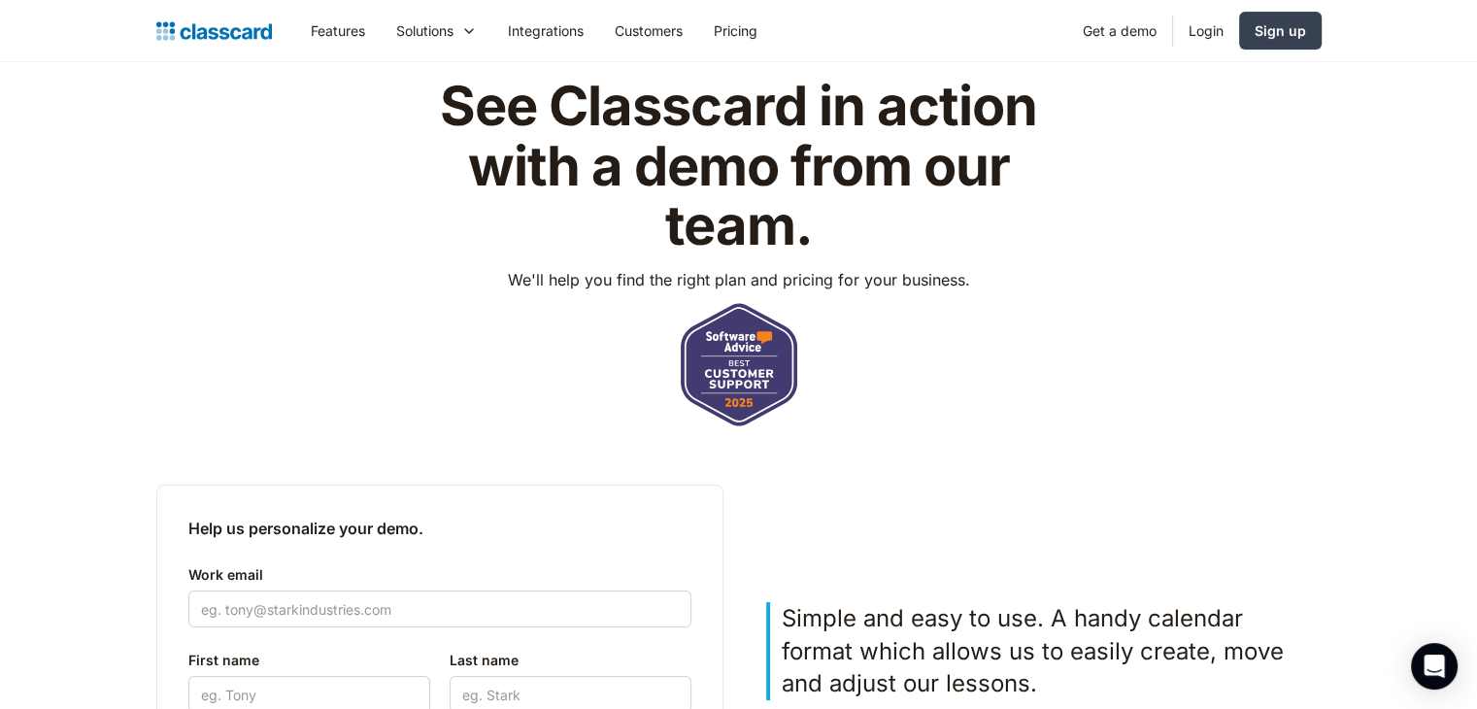
click at [748, 377] on img at bounding box center [739, 364] width 117 height 123
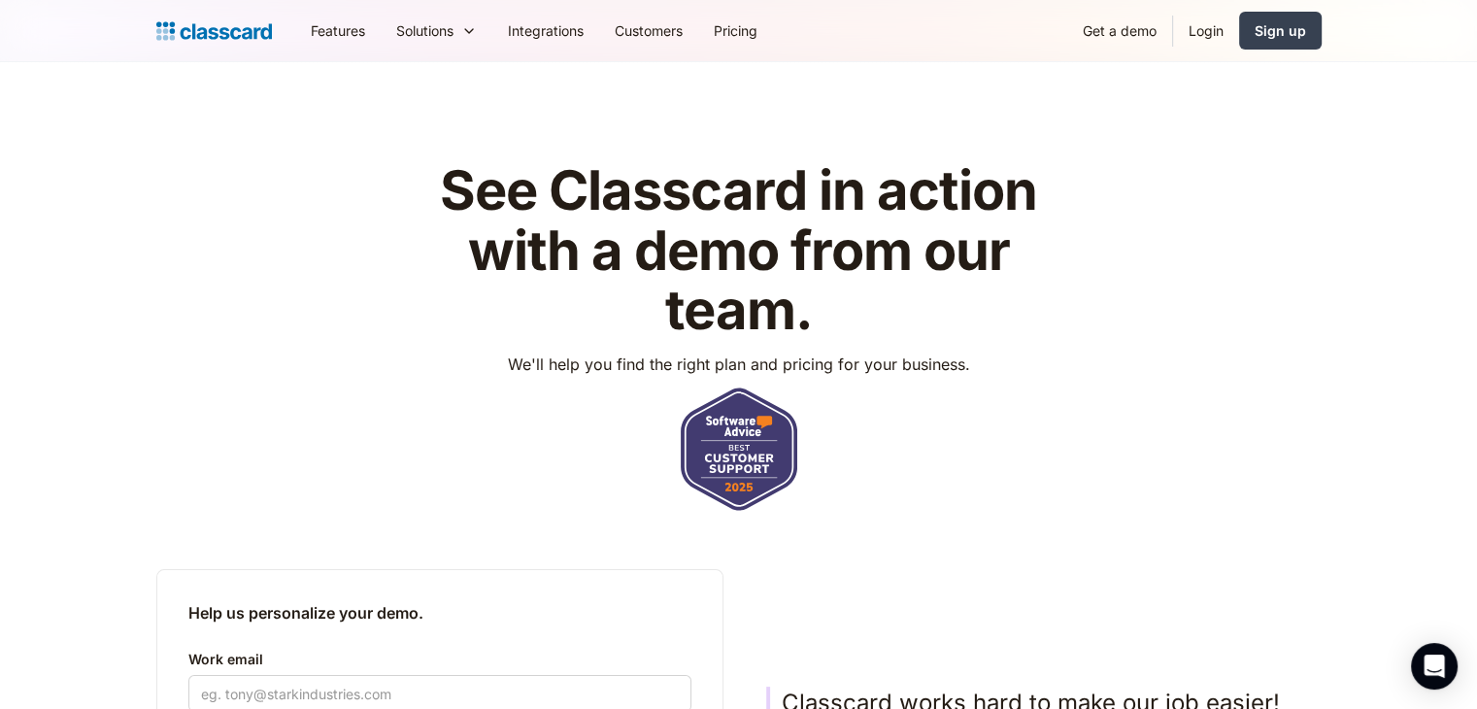
click at [238, 19] on img at bounding box center [214, 30] width 116 height 27
